Goal: Find specific page/section: Find specific page/section

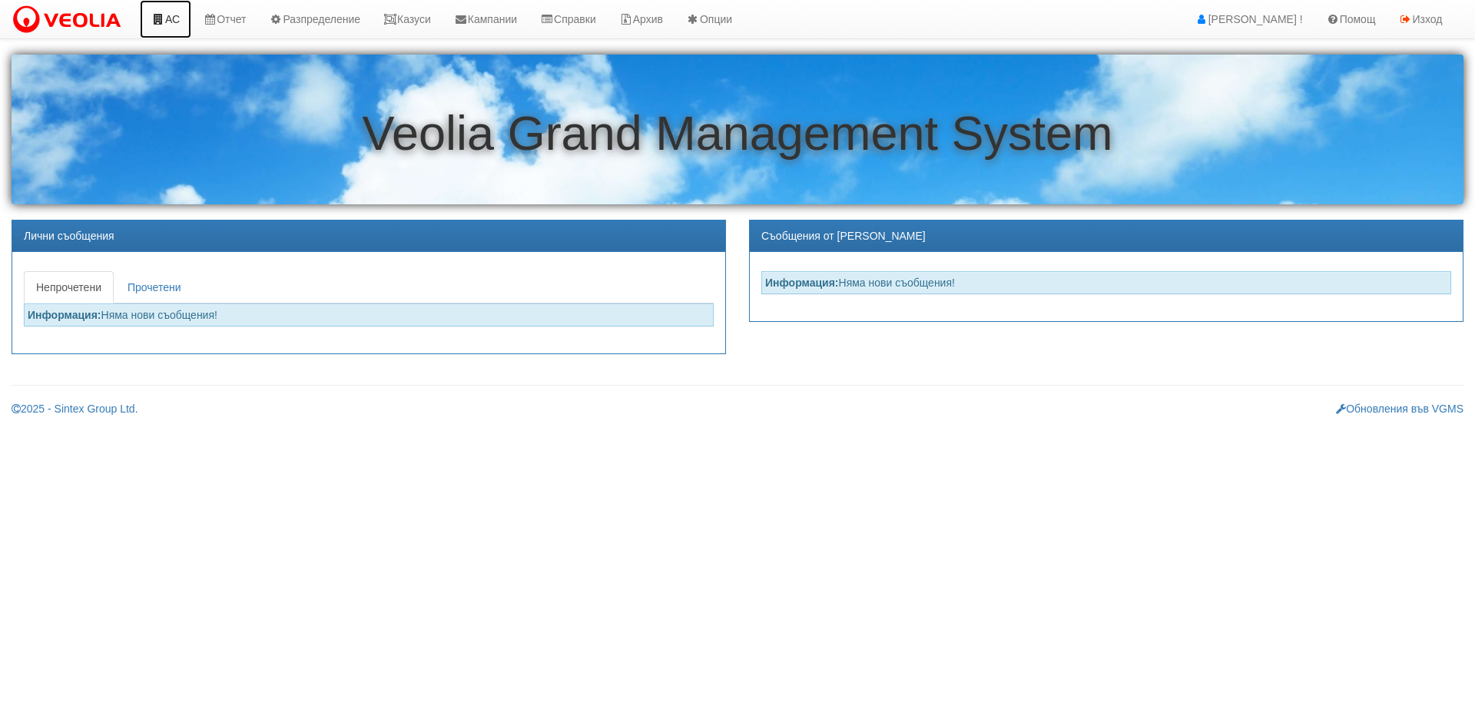
click at [176, 20] on link "АС" at bounding box center [165, 19] width 51 height 38
click at [406, 20] on link "Казуси" at bounding box center [407, 19] width 71 height 38
